Goal: Task Accomplishment & Management: Complete application form

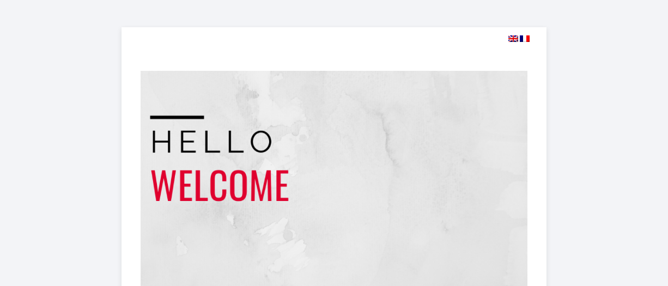
select select
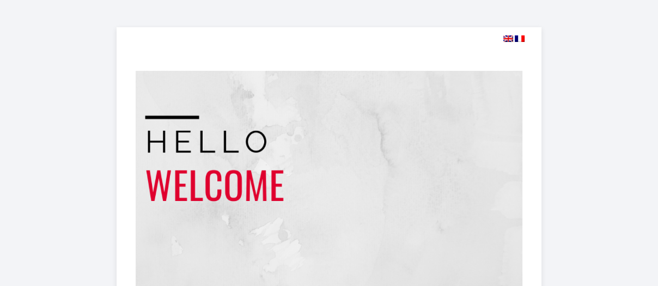
click at [507, 38] on img at bounding box center [509, 38] width 10 height 7
select select
click at [508, 38] on img at bounding box center [509, 38] width 10 height 7
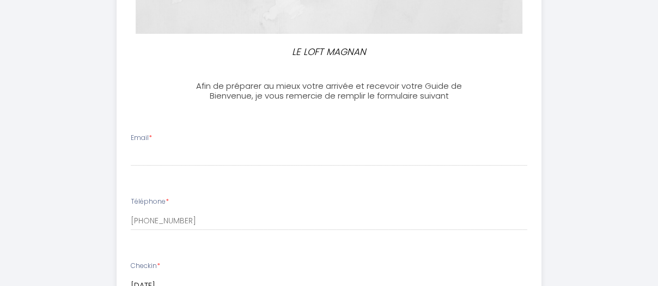
scroll to position [272, 0]
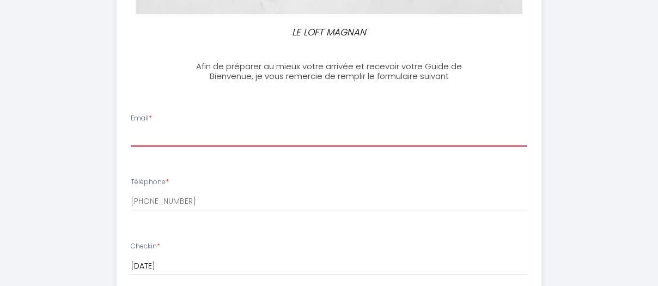
click at [169, 134] on input "Email *" at bounding box center [329, 137] width 397 height 20
type input "[PERSON_NAME][EMAIL_ADDRESS][PERSON_NAME][DOMAIN_NAME]"
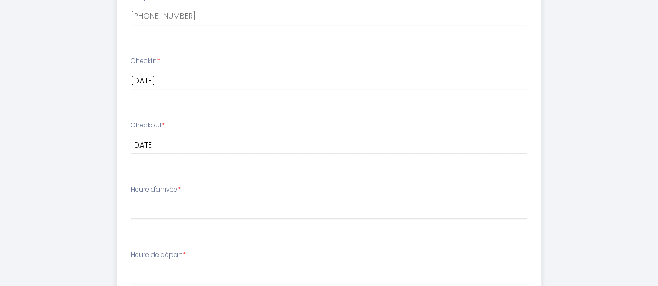
scroll to position [476, 0]
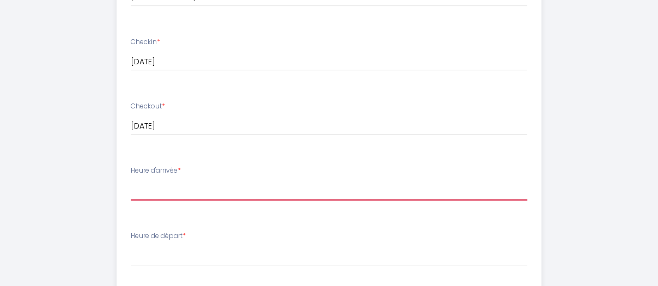
click at [145, 190] on select "16:00 16:30 17:00 17:30 18:00 18:30 19:00 19:30 20:00 20:30 21:00 21:30 22:00" at bounding box center [329, 190] width 397 height 21
select select "19:00"
click at [131, 180] on select "16:00 16:30 17:00 17:30 18:00 18:30 19:00 19:30 20:00 20:30 21:00 21:30 22:00" at bounding box center [329, 190] width 397 height 21
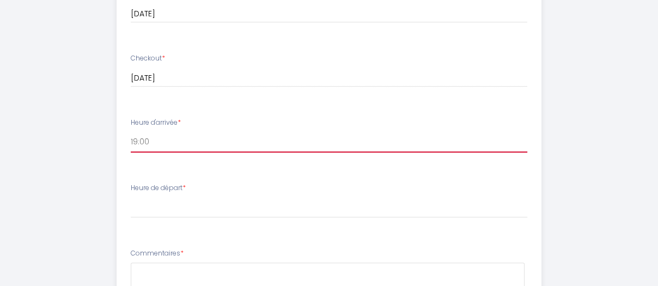
scroll to position [544, 0]
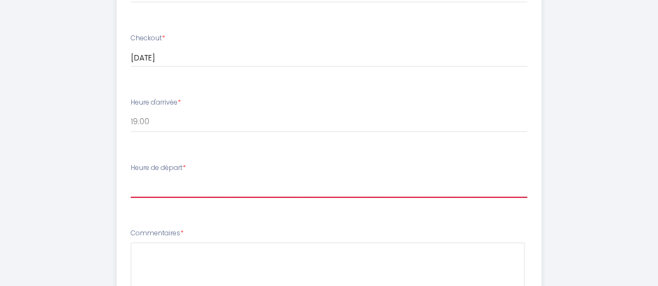
click at [142, 187] on select "00:00 00:30 01:00 01:30 02:00 02:30 03:00 03:30 04:00 04:30 05:00 05:30 06:00 0…" at bounding box center [329, 187] width 397 height 21
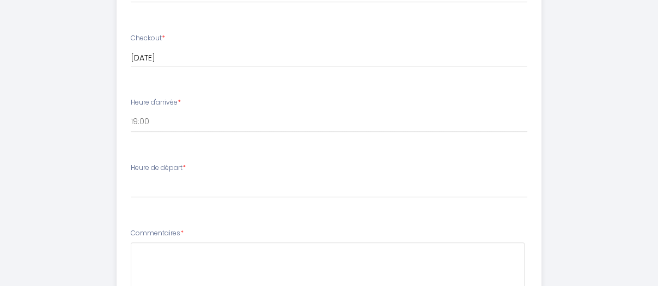
click at [330, 51] on input "[DATE]" at bounding box center [329, 58] width 397 height 14
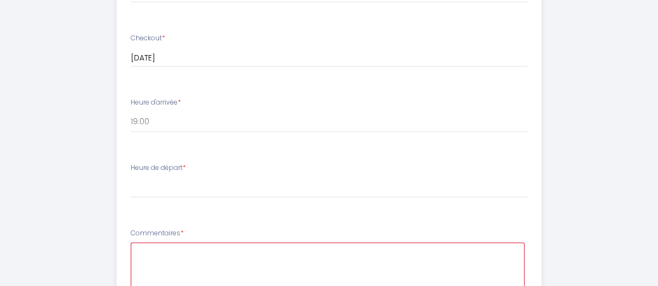
click at [250, 268] on textarea at bounding box center [328, 276] width 394 height 66
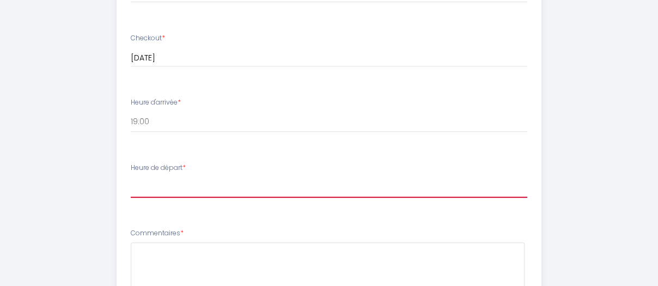
click at [161, 189] on select "00:00 00:30 01:00 01:30 02:00 02:30 03:00 03:30 04:00 04:30 05:00 05:30 06:00 0…" at bounding box center [329, 187] width 397 height 21
select select "08:00"
click at [131, 177] on select "00:00 00:30 01:00 01:30 02:00 02:30 03:00 03:30 04:00 04:30 05:00 05:30 06:00 0…" at bounding box center [329, 187] width 397 height 21
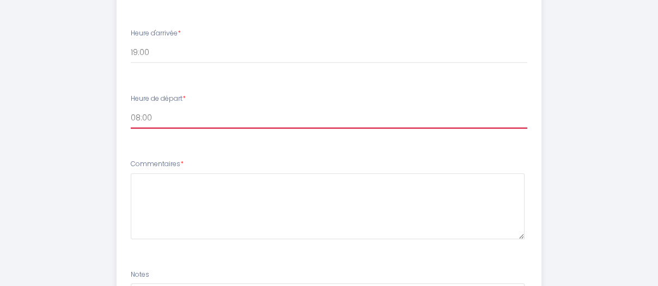
scroll to position [681, 0]
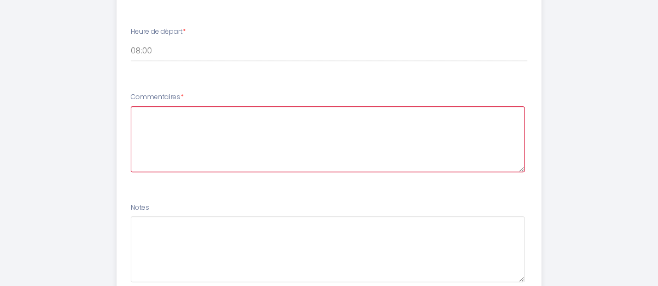
click at [171, 113] on textarea at bounding box center [328, 139] width 394 height 66
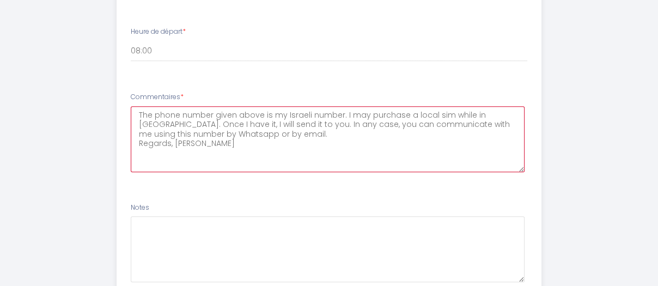
click at [259, 124] on textarea "The phone number given above is my Israeli number. I may purchase a local sim w…" at bounding box center [328, 139] width 394 height 66
drag, startPoint x: 265, startPoint y: 123, endPoint x: 259, endPoint y: 125, distance: 6.2
click at [259, 125] on textarea "The phone number given above is my Israeli number. I may purchase a local sim w…" at bounding box center [328, 139] width 394 height 66
click at [165, 134] on textarea "The phone number given above is my Israeli number. I may purchase a local sim w…" at bounding box center [328, 139] width 394 height 66
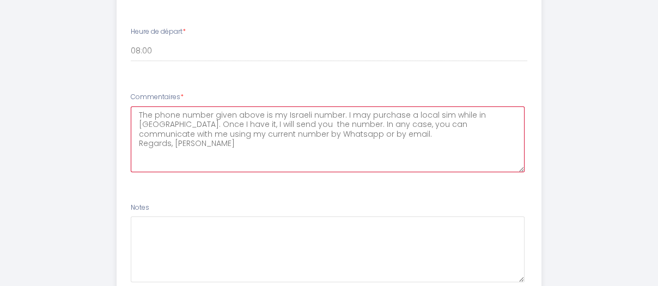
click at [238, 133] on textarea "The phone number given above is my Israeli number. I may purchase a local sim w…" at bounding box center [328, 139] width 394 height 66
click at [239, 133] on textarea "The phone number given above is my Israeli number. I may purchase a local sim w…" at bounding box center [328, 139] width 394 height 66
click at [304, 134] on textarea "The phone number given above is my Israeli number. I may purchase a local sim w…" at bounding box center [328, 139] width 394 height 66
click at [230, 155] on textarea "The phone number given above is my Israeli number. I may purchase a local sim w…" at bounding box center [328, 139] width 394 height 66
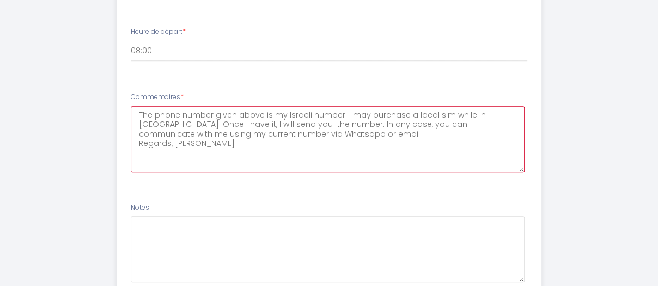
type textarea "The phone number given above is my Israeli number. I may purchase a local sim w…"
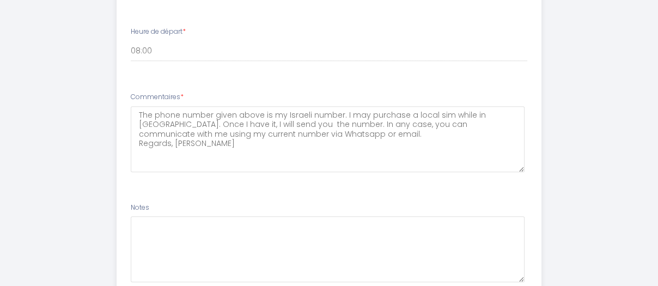
click at [224, 178] on li "Commentaires * The phone number given above is my [DEMOGRAPHIC_DATA] number. I …" at bounding box center [329, 138] width 424 height 104
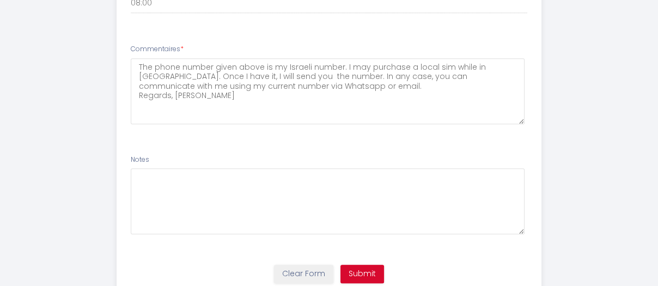
scroll to position [749, 0]
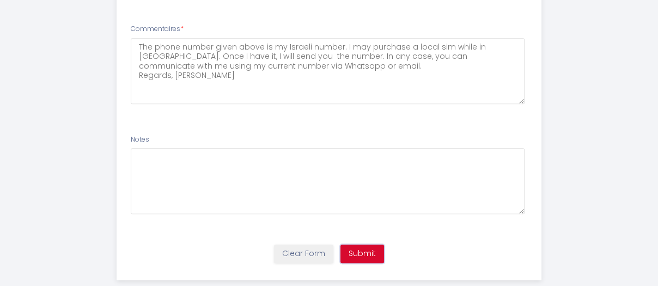
click at [358, 251] on button "Submit" at bounding box center [363, 254] width 44 height 19
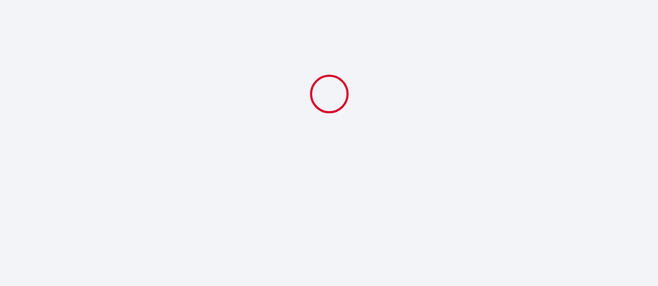
select select "19:00"
select select "08:00"
